Goal: Task Accomplishment & Management: Use online tool/utility

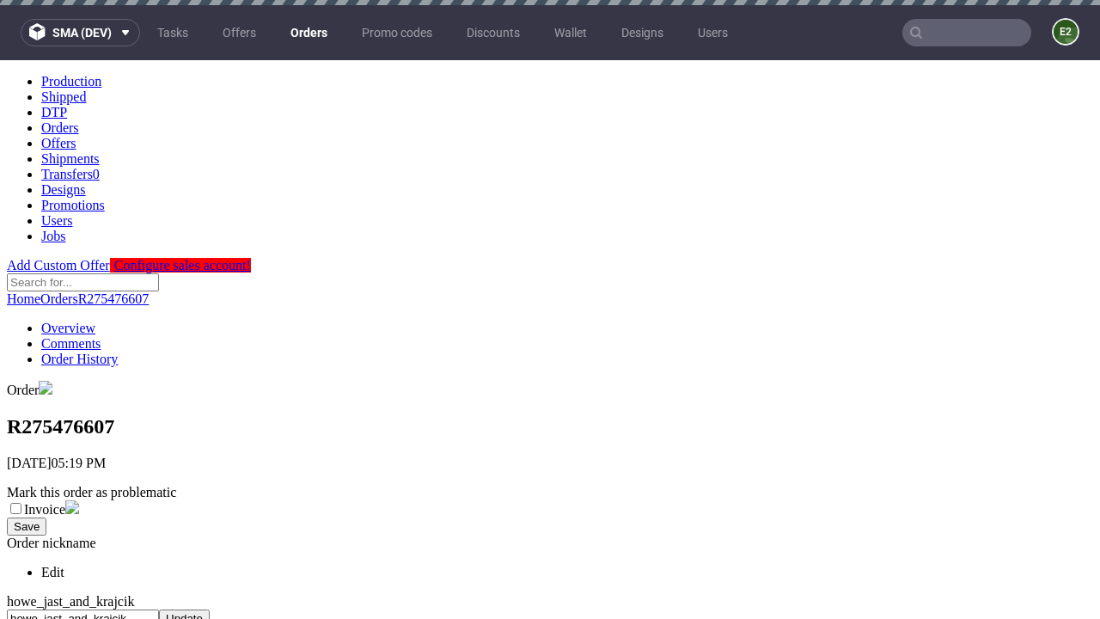
scroll to position [702, 0]
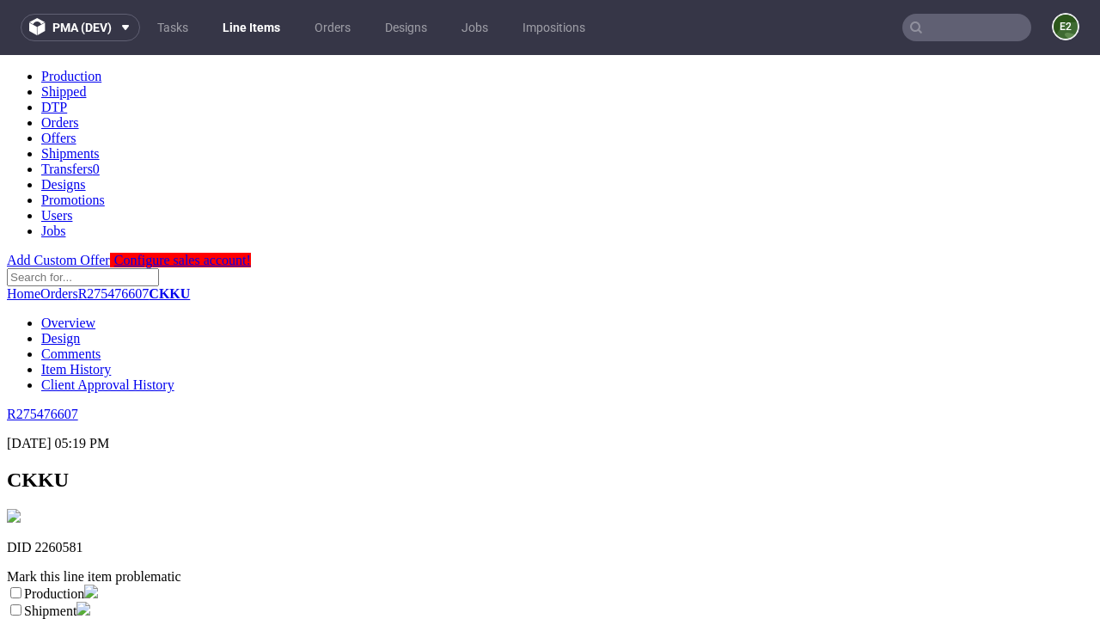
scroll to position [302, 0]
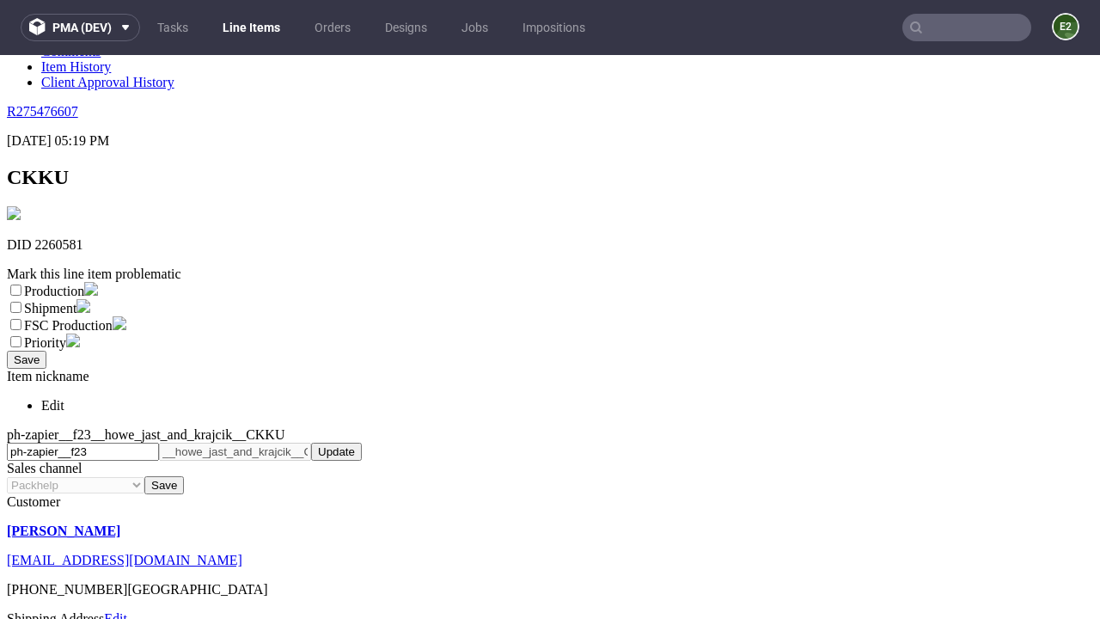
select select "dtp_ca_needed"
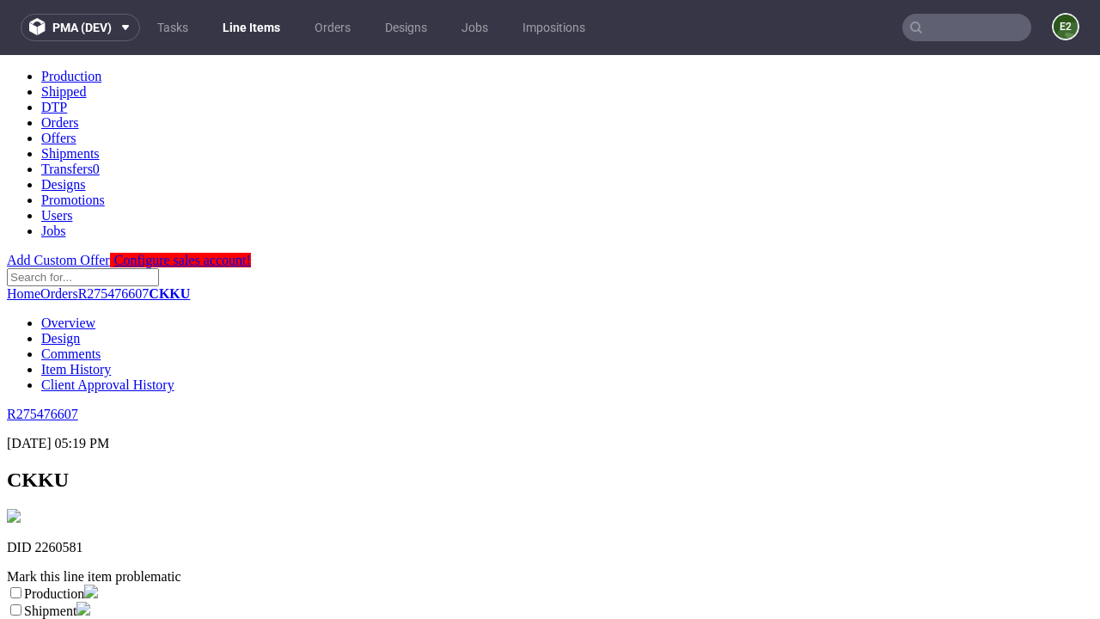
scroll to position [0, 0]
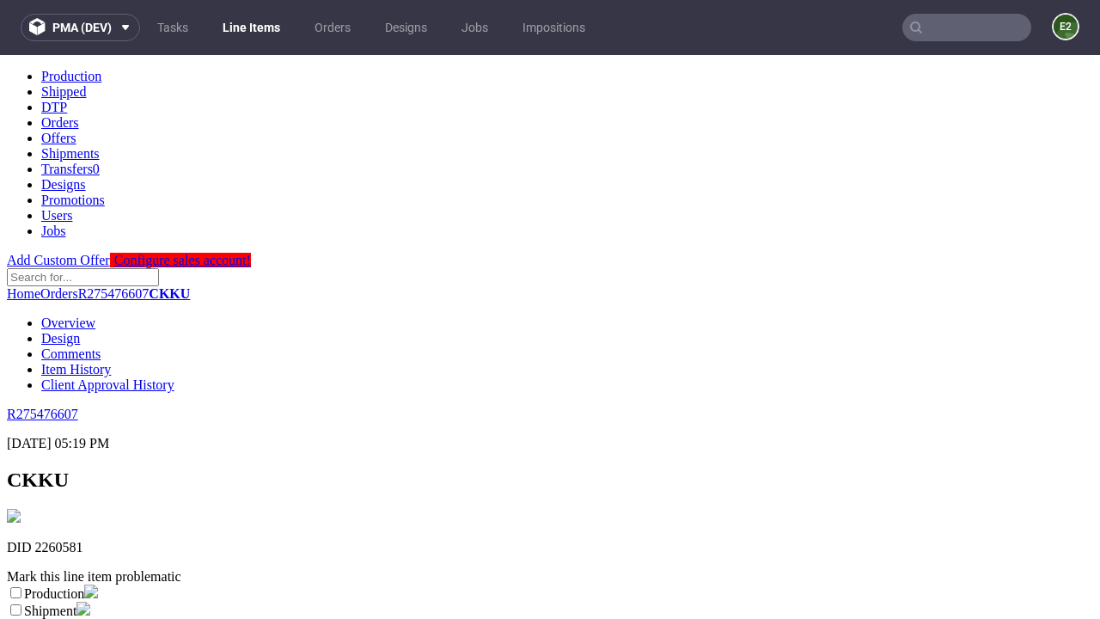
checkbox input "true"
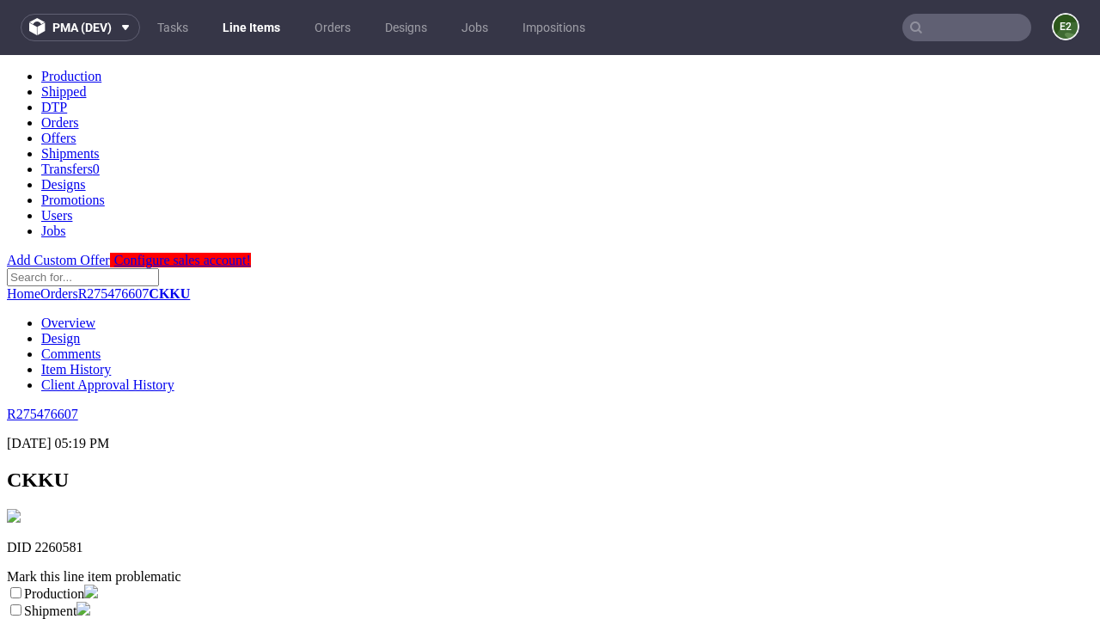
scroll to position [15, 0]
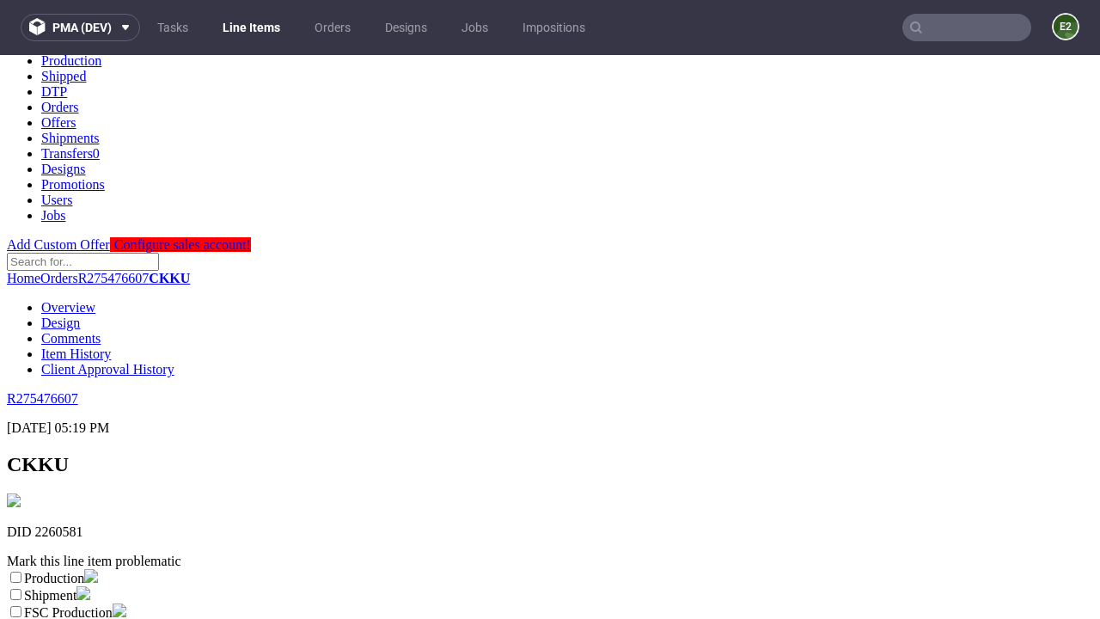
type textarea "test"
